Goal: Task Accomplishment & Management: Use online tool/utility

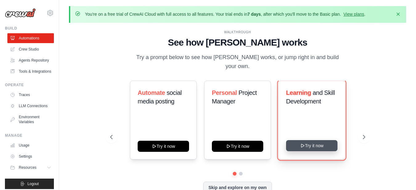
click at [320, 140] on button "Try it now" at bounding box center [311, 145] width 51 height 11
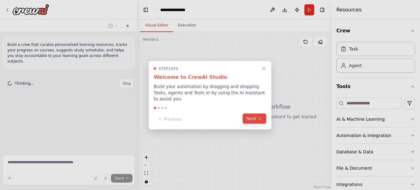
click at [254, 117] on button "Next" at bounding box center [255, 118] width 24 height 10
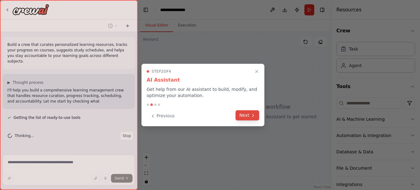
click at [252, 116] on icon at bounding box center [253, 115] width 5 height 5
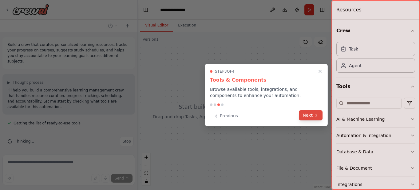
click at [311, 117] on button "Next" at bounding box center [311, 115] width 24 height 10
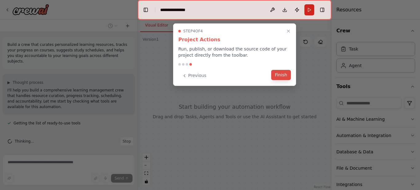
click at [284, 74] on button "Finish" at bounding box center [281, 75] width 20 height 10
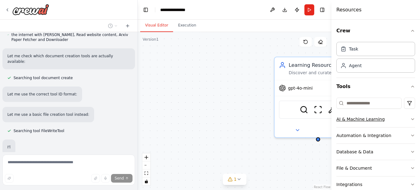
scroll to position [232, 0]
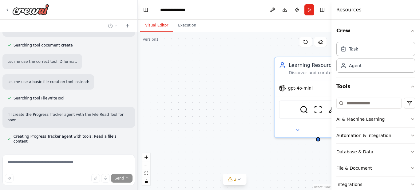
click at [263, 146] on div "Learning Resource Curator Discover and curate high-quality, personalized learni…" at bounding box center [235, 111] width 194 height 158
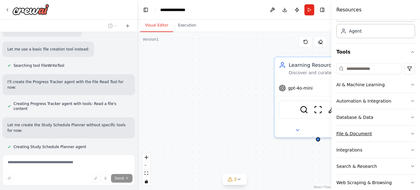
scroll to position [0, 0]
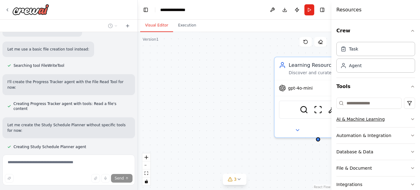
click at [359, 118] on div "AI & Machine Learning" at bounding box center [361, 119] width 48 height 6
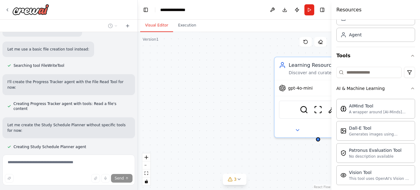
scroll to position [282, 0]
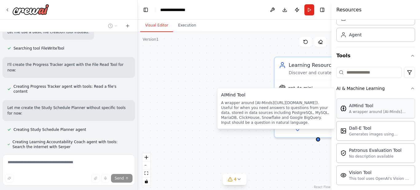
click at [371, 113] on div "A wrapper around [AI-Minds]([URL][DOMAIN_NAME]). Useful for when you need answe…" at bounding box center [380, 111] width 62 height 5
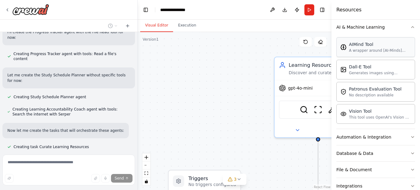
scroll to position [92, 0]
click at [369, 68] on div "Dall-E Tool" at bounding box center [380, 66] width 62 height 6
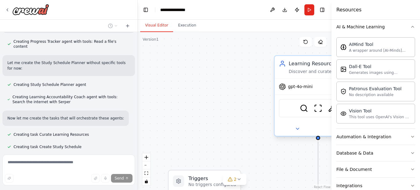
click at [284, 118] on div "SerperDevTool ScrapeWebsiteTool ArxivPaperTool" at bounding box center [318, 107] width 87 height 27
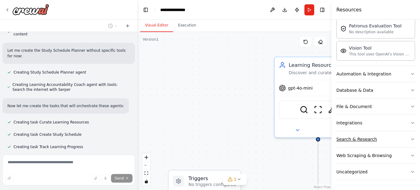
scroll to position [124, 0]
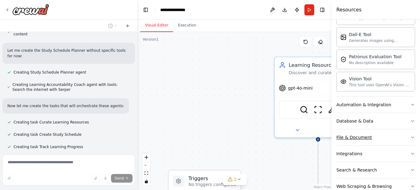
click at [353, 136] on div "File & Document" at bounding box center [355, 137] width 36 height 6
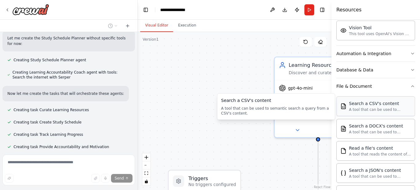
scroll to position [186, 0]
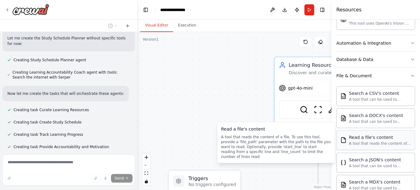
click at [377, 142] on div "A tool that reads the content of a file. To use this tool, provide a 'file_path…" at bounding box center [380, 143] width 62 height 5
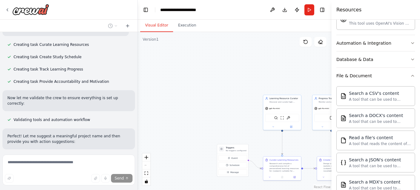
scroll to position [422, 0]
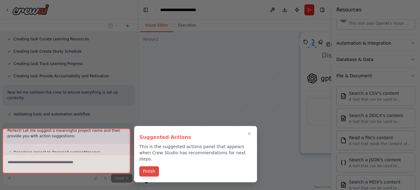
click at [150, 166] on button "Finish" at bounding box center [149, 171] width 20 height 10
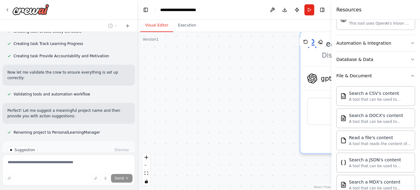
scroll to position [453, 0]
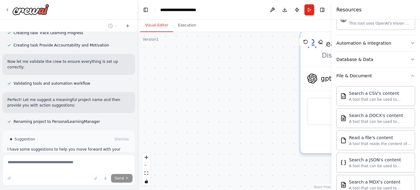
click at [70, 163] on span "Run Automation" at bounding box center [72, 165] width 30 height 5
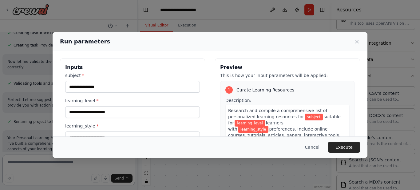
scroll to position [31, 0]
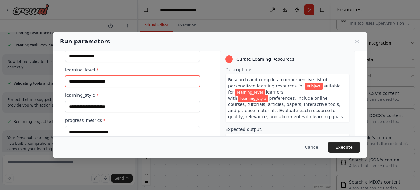
click at [98, 82] on input "learning_level *" at bounding box center [132, 81] width 135 height 12
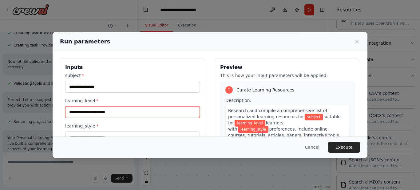
scroll to position [652, 0]
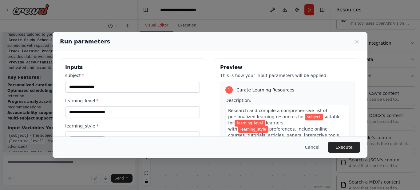
click at [80, 75] on label "subject *" at bounding box center [132, 75] width 135 height 6
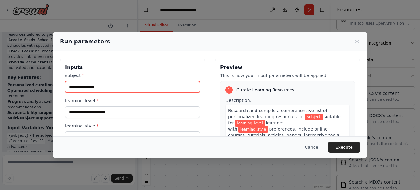
click at [80, 81] on input "subject *" at bounding box center [132, 87] width 135 height 12
type input "****"
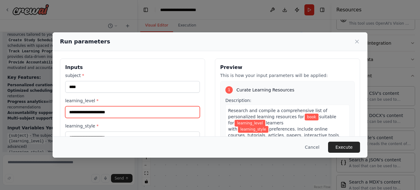
click at [92, 113] on input "learning_level *" at bounding box center [132, 112] width 135 height 12
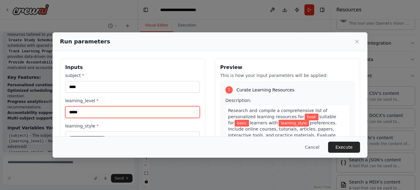
scroll to position [31, 0]
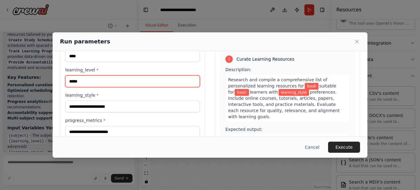
type input "*****"
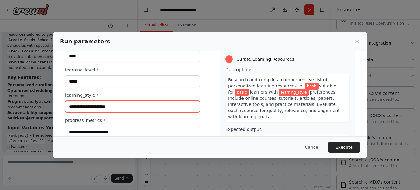
click at [86, 107] on input "learning_style *" at bounding box center [132, 107] width 135 height 12
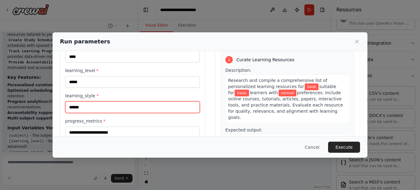
scroll to position [3, 0]
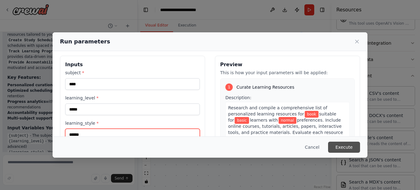
type input "******"
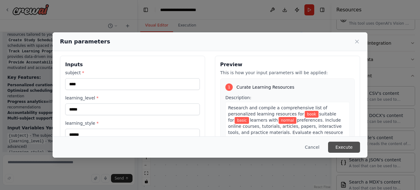
click at [347, 149] on button "Execute" at bounding box center [344, 147] width 32 height 11
click at [316, 147] on button "Cancel" at bounding box center [312, 147] width 24 height 11
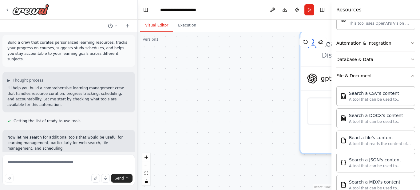
scroll to position [0, 0]
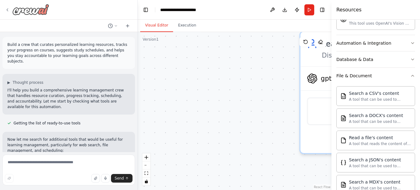
click at [44, 9] on img at bounding box center [30, 9] width 37 height 11
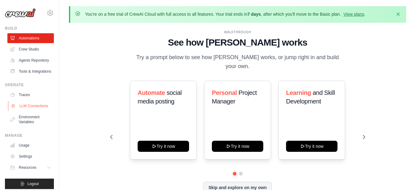
click at [26, 111] on link "LLM Connections" at bounding box center [31, 106] width 46 height 10
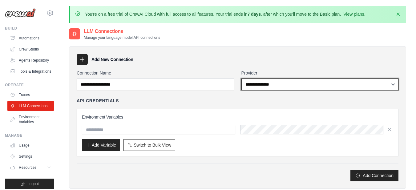
click at [393, 85] on select "**********" at bounding box center [319, 84] width 157 height 12
select select "******"
click at [241, 78] on select "**********" at bounding box center [319, 84] width 157 height 12
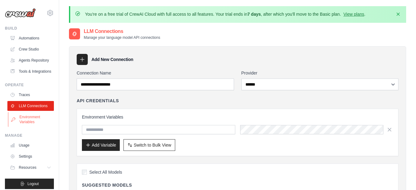
click at [37, 127] on link "Environment Variables" at bounding box center [31, 119] width 46 height 15
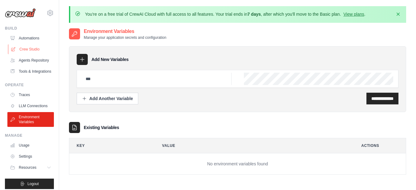
click at [34, 49] on link "Crew Studio" at bounding box center [31, 49] width 46 height 10
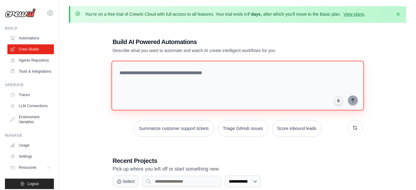
click at [137, 74] on textarea at bounding box center [237, 86] width 252 height 50
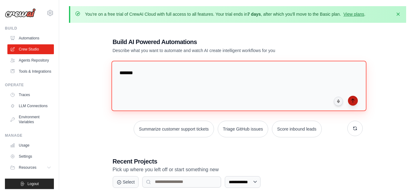
type textarea "*******"
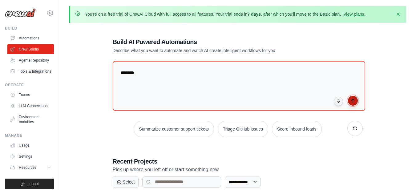
click at [351, 100] on icon "submit" at bounding box center [352, 100] width 5 height 5
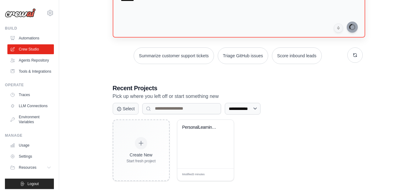
scroll to position [80, 0]
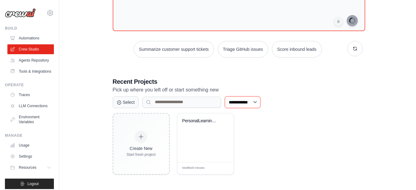
click at [260, 99] on select "**********" at bounding box center [243, 102] width 36 height 12
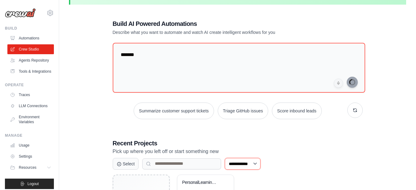
scroll to position [0, 0]
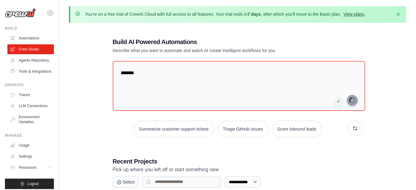
click at [358, 14] on link "View plans" at bounding box center [353, 14] width 21 height 5
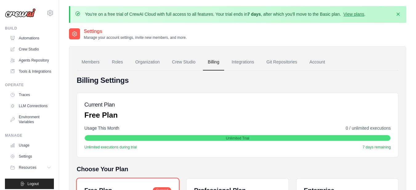
click at [21, 14] on img at bounding box center [20, 12] width 31 height 9
click at [314, 62] on link "Account" at bounding box center [317, 62] width 26 height 17
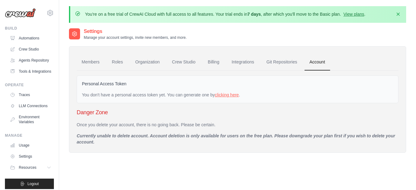
click at [229, 94] on link "clicking here" at bounding box center [227, 94] width 24 height 5
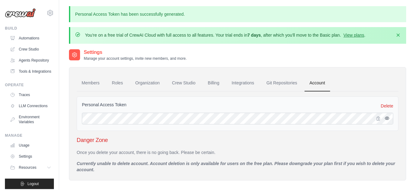
click at [387, 118] on icon "button" at bounding box center [386, 118] width 1 height 1
click at [378, 118] on icon "button" at bounding box center [378, 118] width 5 height 5
click at [284, 83] on link "Git Repositories" at bounding box center [281, 83] width 41 height 17
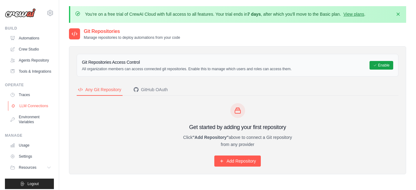
click at [26, 111] on link "LLM Connections" at bounding box center [31, 106] width 46 height 10
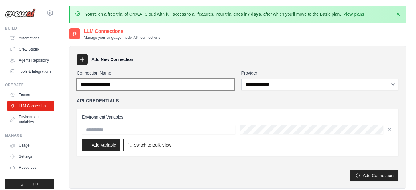
click at [146, 87] on input "Connection Name" at bounding box center [155, 84] width 157 height 12
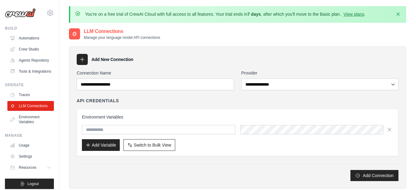
click at [81, 58] on icon at bounding box center [82, 59] width 6 height 6
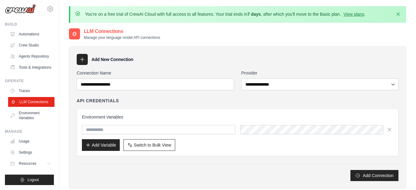
scroll to position [19, 0]
click at [32, 151] on link "Settings" at bounding box center [31, 152] width 46 height 10
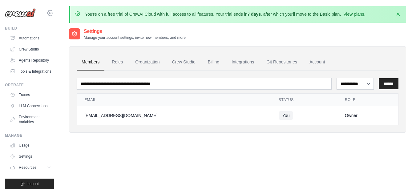
click at [47, 12] on icon at bounding box center [50, 12] width 6 height 5
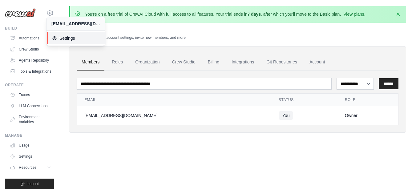
click at [65, 38] on span "Settings" at bounding box center [76, 38] width 49 height 6
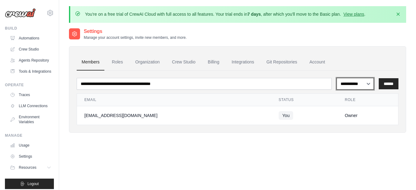
click at [369, 84] on select "**********" at bounding box center [354, 84] width 37 height 12
click at [37, 37] on link "Automations" at bounding box center [31, 38] width 46 height 10
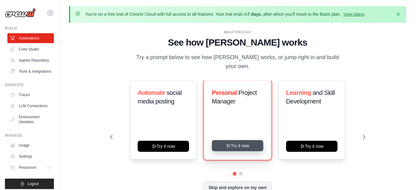
click at [242, 144] on button "Try it now" at bounding box center [237, 145] width 51 height 11
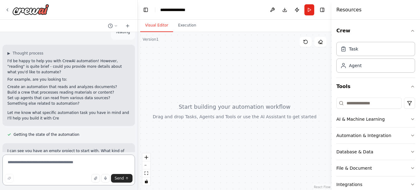
scroll to position [29, 0]
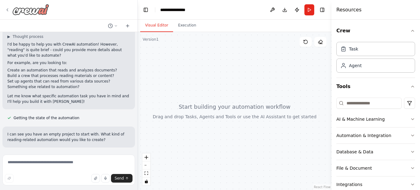
click at [27, 10] on img at bounding box center [30, 9] width 37 height 11
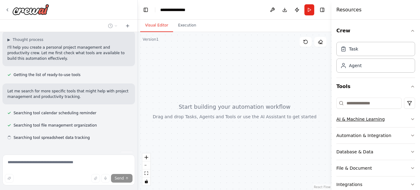
scroll to position [55, 0]
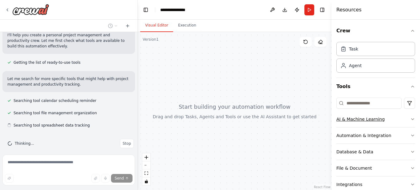
click at [410, 119] on icon "button" at bounding box center [412, 119] width 5 height 5
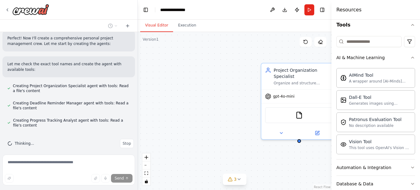
scroll to position [176, 0]
